Goal: Task Accomplishment & Management: Manage account settings

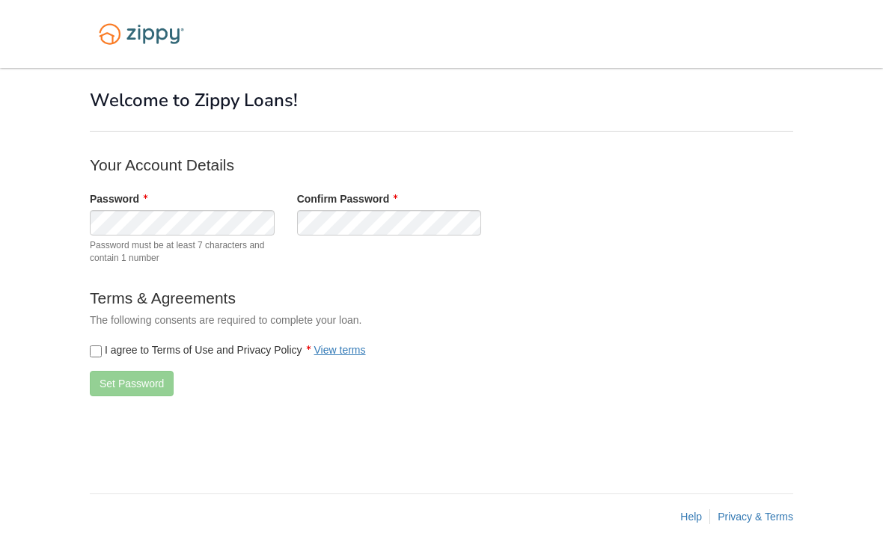
click at [123, 242] on span "Password must be at least 7 characters and contain 1 number" at bounding box center [182, 251] width 185 height 25
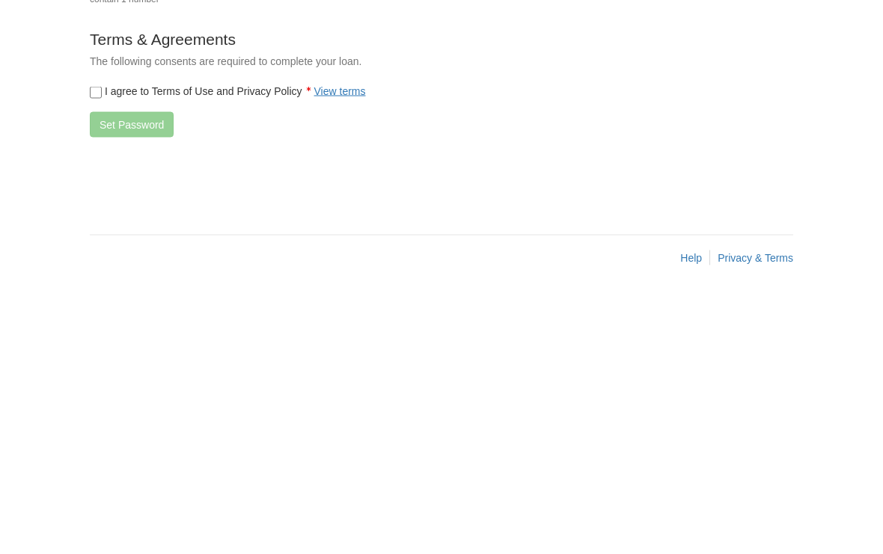
click at [78, 89] on body "× × Welcome to Zippy Loans! Your Account Details Password" at bounding box center [441, 277] width 883 height 554
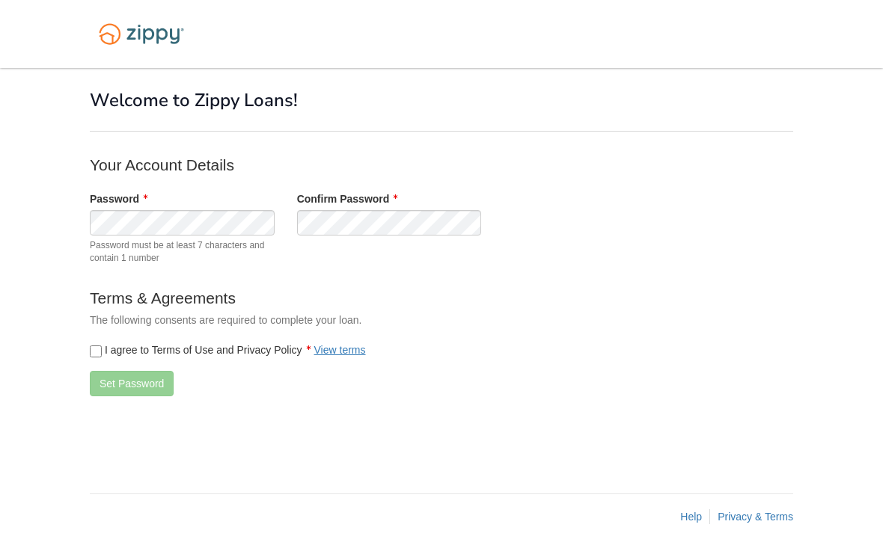
click at [87, 335] on div "I agree to Terms of Use and Privacy Policy View terms" at bounding box center [389, 350] width 621 height 30
click at [93, 335] on div "I agree to Terms of Use and Privacy Policy View terms" at bounding box center [389, 350] width 621 height 30
click at [115, 371] on button "Set Password" at bounding box center [132, 383] width 84 height 25
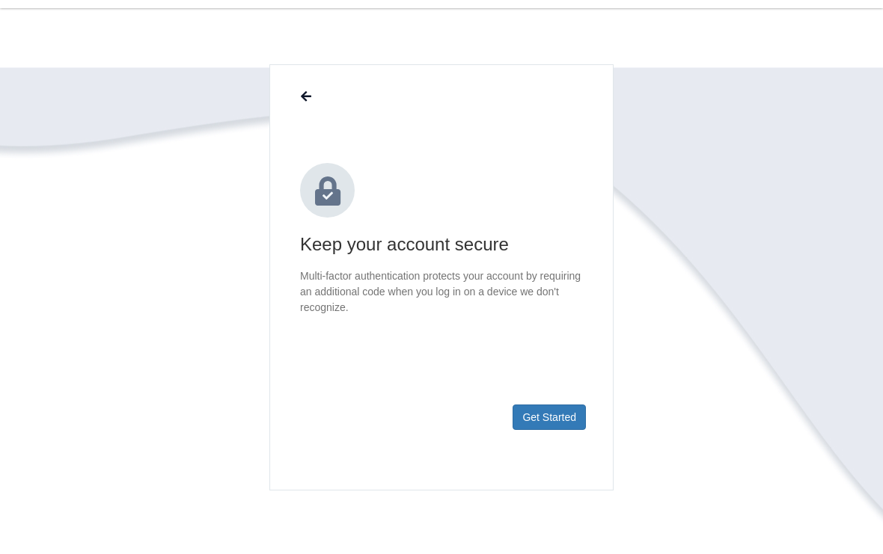
scroll to position [62, 0]
click at [561, 412] on button "Get Started" at bounding box center [548, 414] width 73 height 25
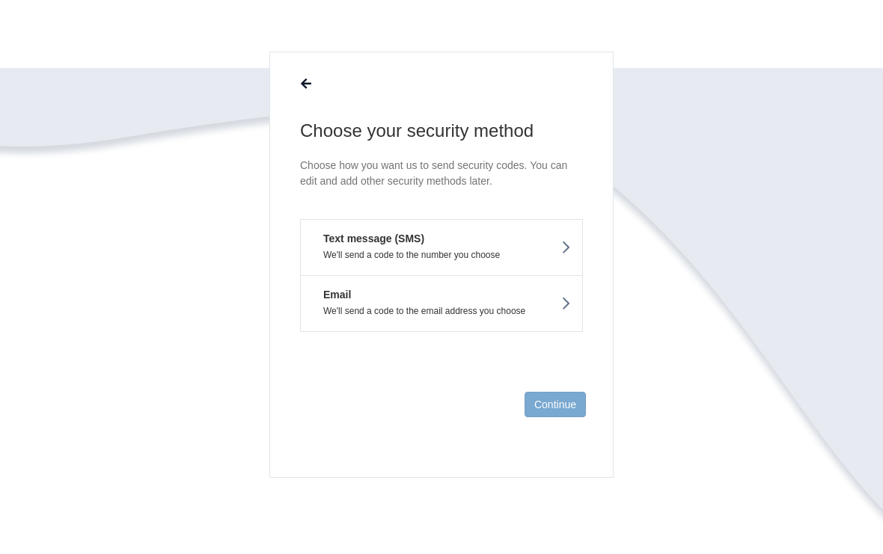
scroll to position [76, 0]
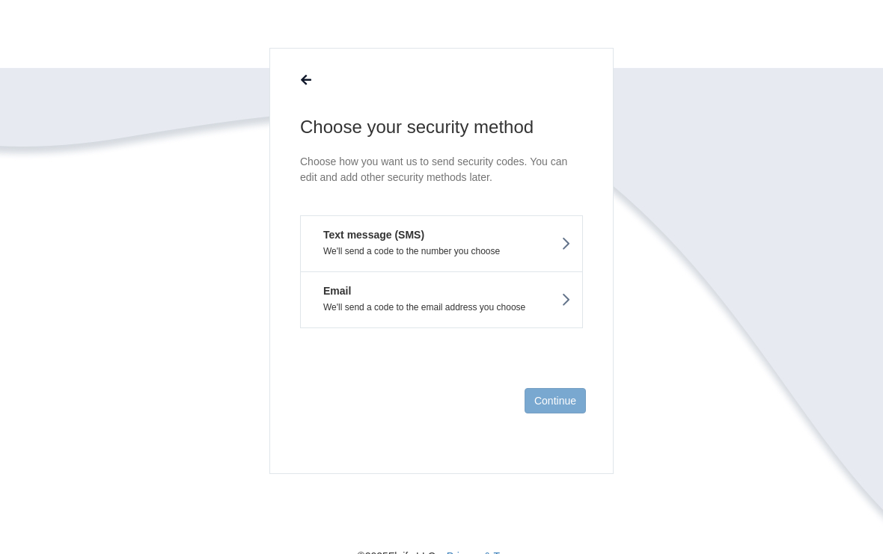
click at [577, 245] on button "Text message (SMS) We'll send a code to the number you choose" at bounding box center [441, 243] width 283 height 56
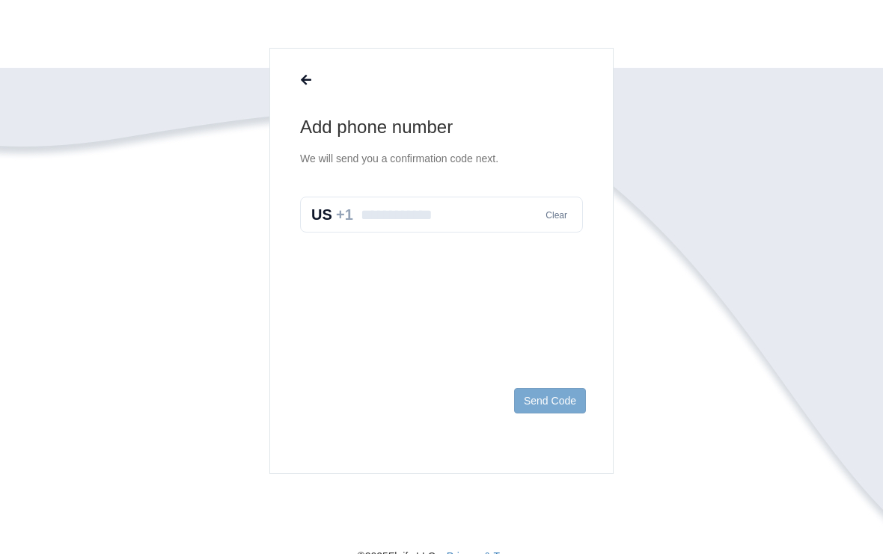
click at [501, 220] on input "text" at bounding box center [441, 215] width 283 height 36
type input "**********"
click at [568, 396] on button "Send Code" at bounding box center [550, 400] width 72 height 25
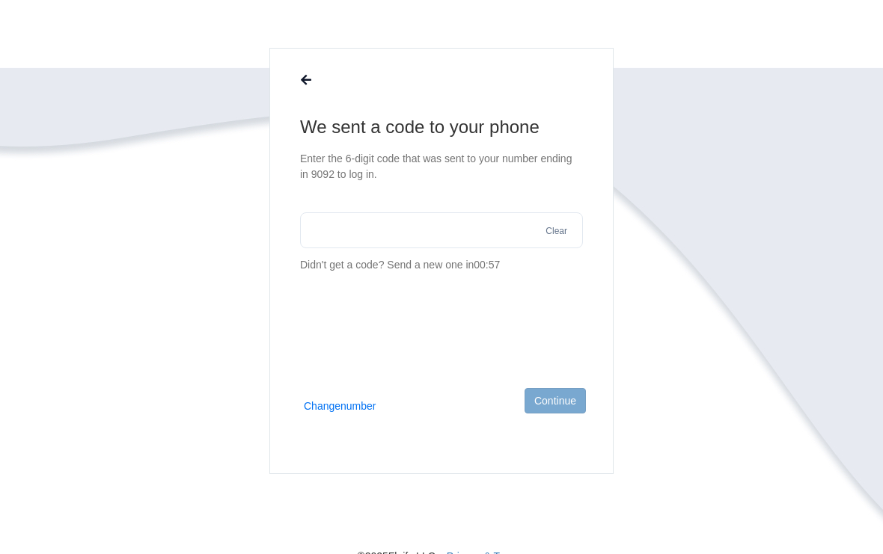
click at [500, 244] on input "text" at bounding box center [441, 230] width 283 height 36
type input "******"
click at [565, 396] on button "Continue" at bounding box center [554, 400] width 61 height 25
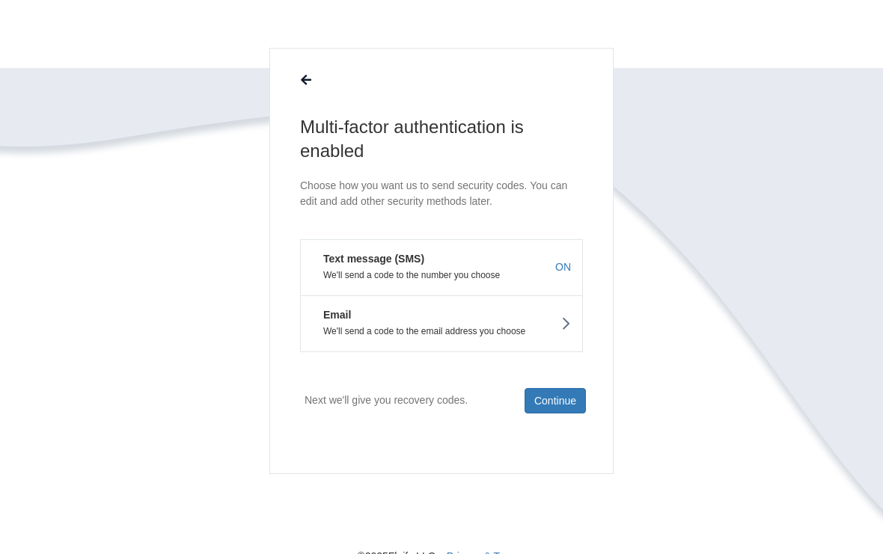
click at [560, 328] on p "We'll send a code to the email address you choose" at bounding box center [441, 331] width 259 height 10
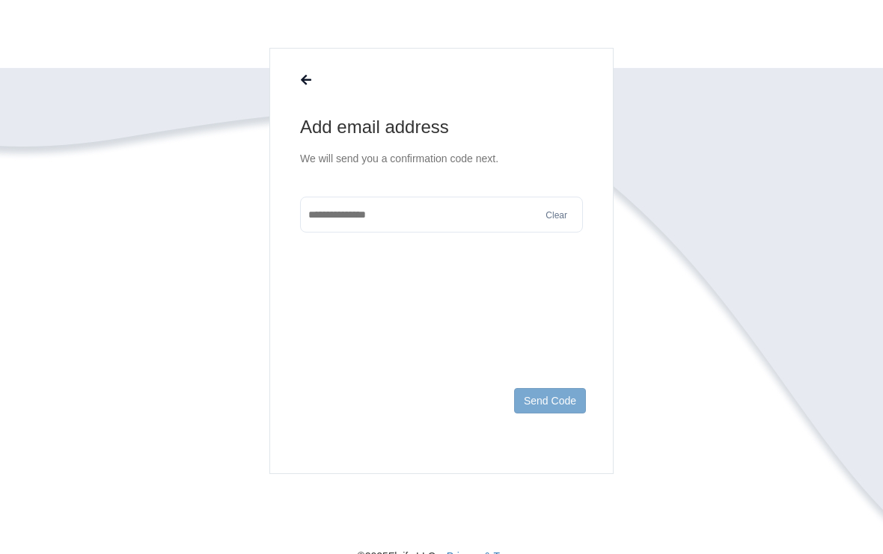
scroll to position [76, 0]
type input "**********"
click at [839, 226] on body "Login × × Add email address We will send you a confirmation code next. Clear Se…" at bounding box center [441, 282] width 883 height 716
click at [557, 407] on button "Send Code" at bounding box center [550, 401] width 72 height 25
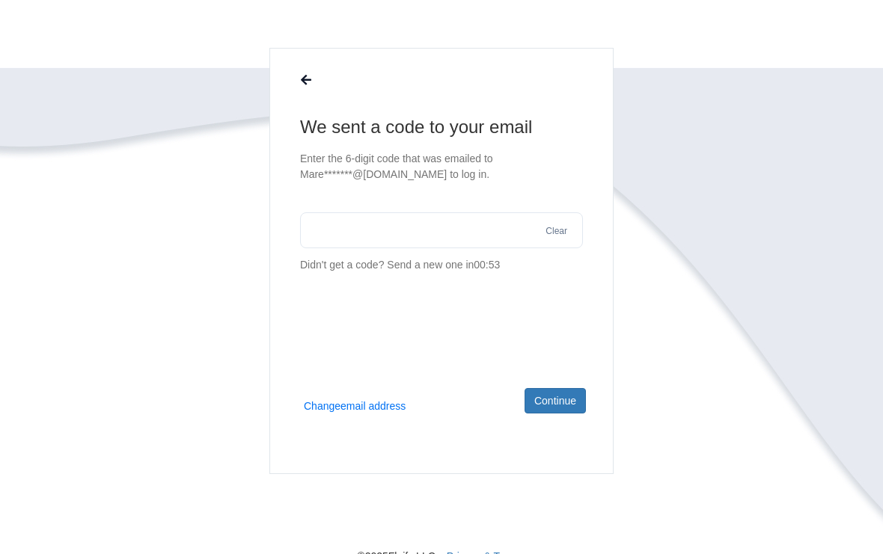
scroll to position [111, 0]
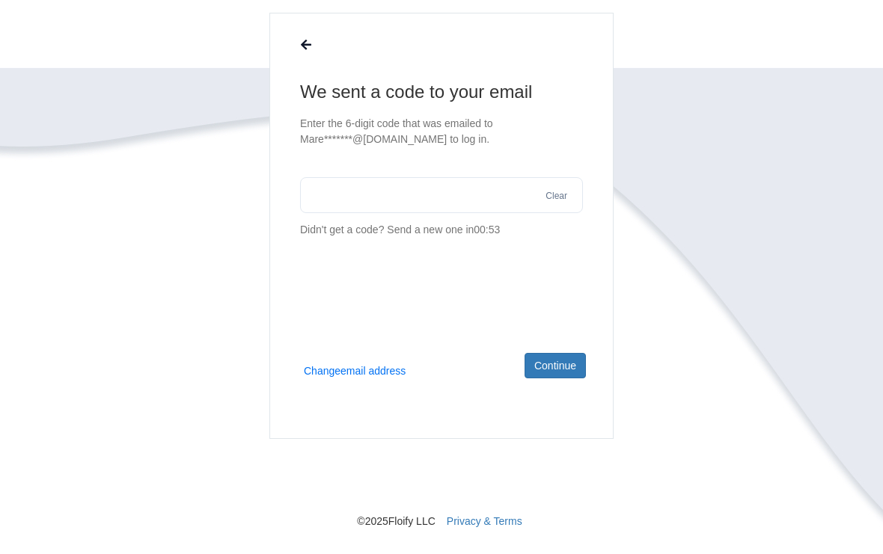
click at [450, 203] on input "text" at bounding box center [441, 195] width 283 height 36
type input "******"
click at [837, 197] on body "Login × × We sent a code to your email ****** Clear Didn't get a code? 00:49 Ch…" at bounding box center [441, 247] width 883 height 716
click at [561, 377] on button "Continue" at bounding box center [554, 365] width 61 height 25
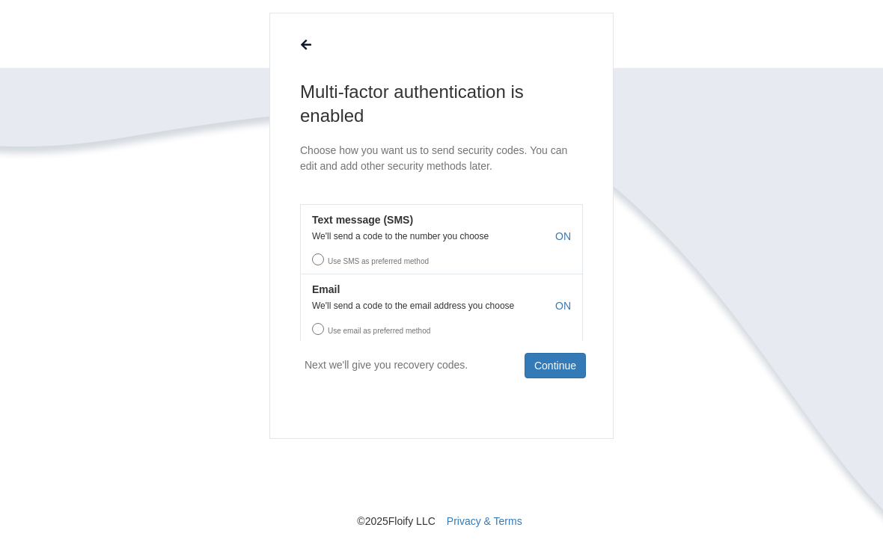
click at [548, 368] on button "Continue" at bounding box center [554, 365] width 61 height 25
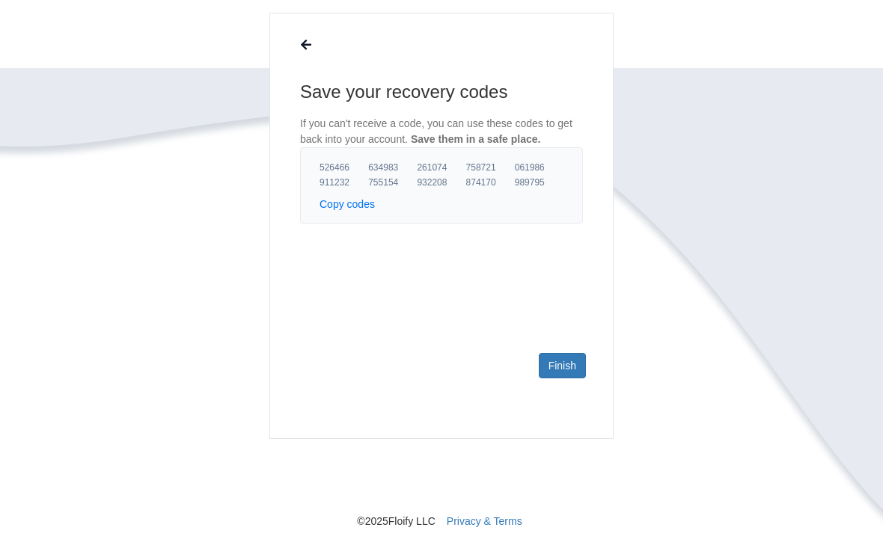
click at [577, 374] on link "Finish" at bounding box center [562, 365] width 47 height 25
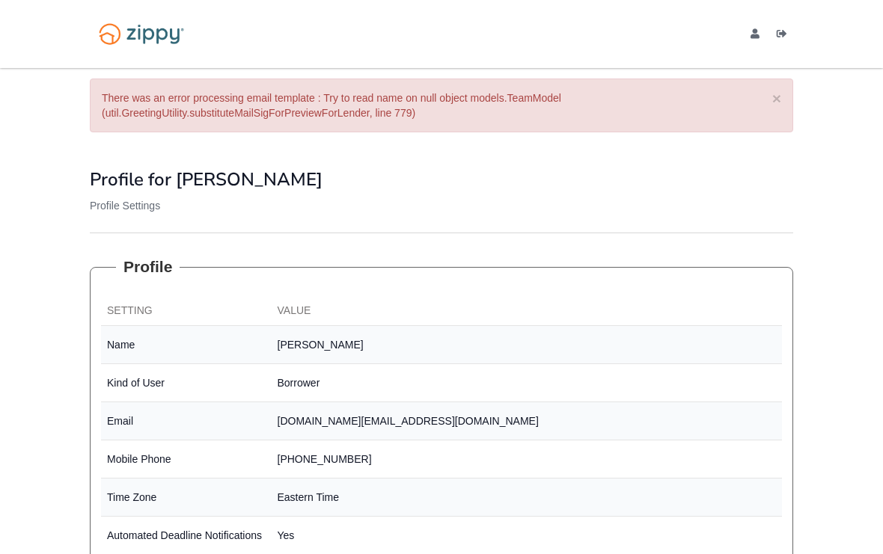
click at [751, 46] on div "[DOMAIN_NAME][EMAIL_ADDRESS][DOMAIN_NAME] Logout" at bounding box center [759, 34] width 67 height 68
click at [752, 34] on icon "edit profile" at bounding box center [754, 34] width 9 height 10
